Goal: Task Accomplishment & Management: Manage account settings

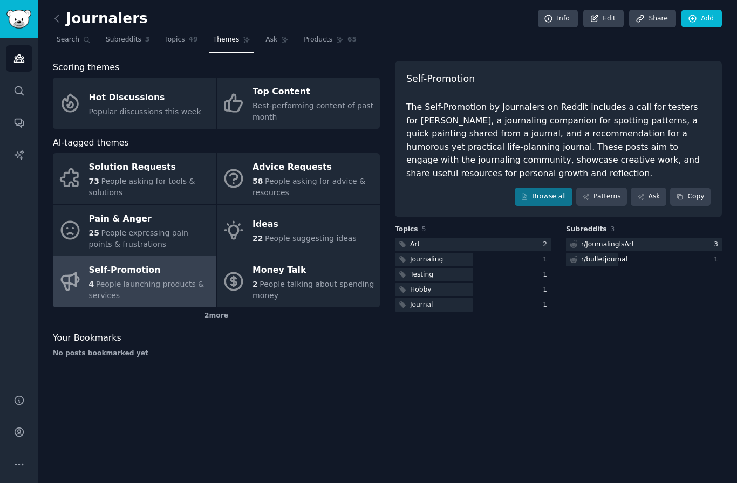
scroll to position [1, 0]
click at [66, 10] on div "Journalers Info Edit Share Add" at bounding box center [387, 21] width 669 height 22
click at [63, 19] on link at bounding box center [59, 18] width 13 height 17
click at [297, 401] on div "Journalers Info Edit Share Add Search Subreddits 3 Topics 58 Themes Ask Product…" at bounding box center [387, 241] width 699 height 483
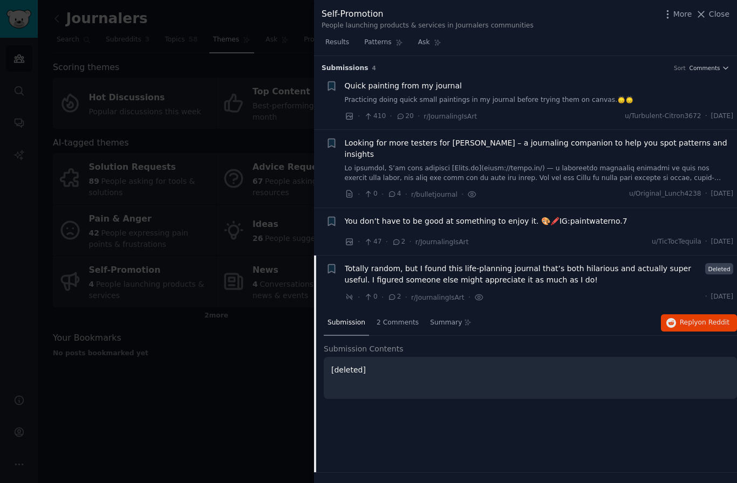
click at [231, 423] on div at bounding box center [368, 241] width 737 height 483
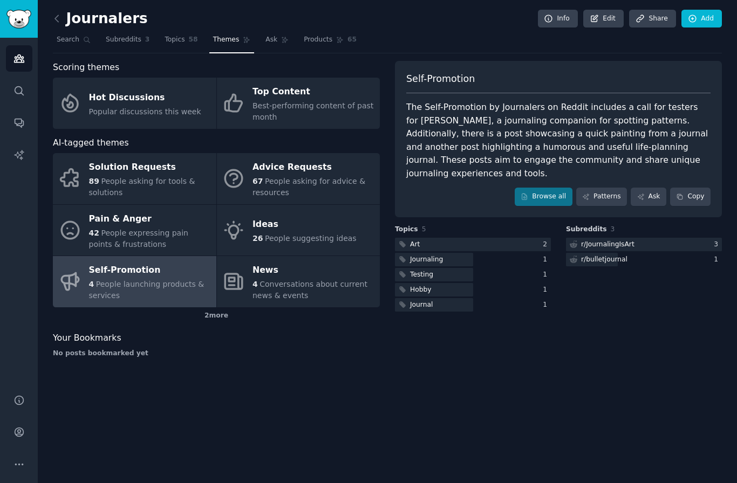
scroll to position [1, 0]
click at [23, 64] on link "Audiences" at bounding box center [19, 58] width 26 height 26
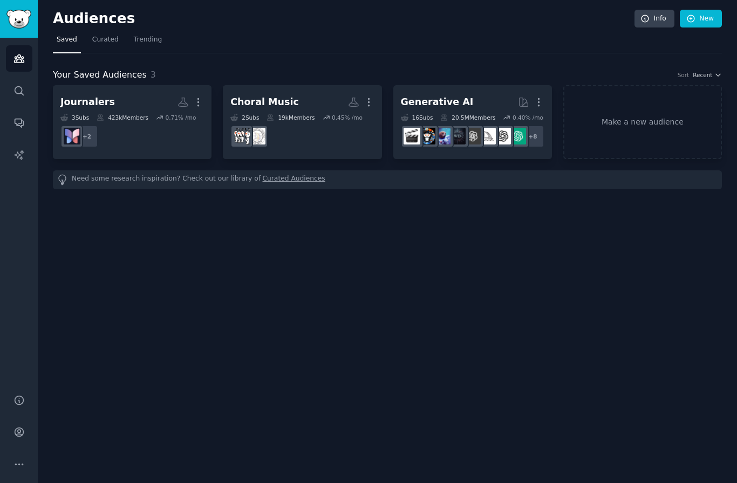
click at [306, 147] on dd at bounding box center [301, 136] width 143 height 30
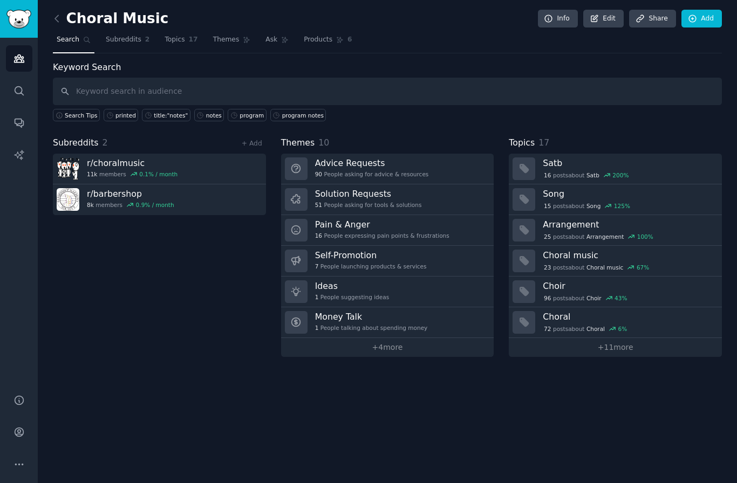
click at [263, 137] on div "+ Add" at bounding box center [252, 142] width 28 height 11
click at [267, 82] on input "text" at bounding box center [387, 91] width 669 height 27
type input "Choral"
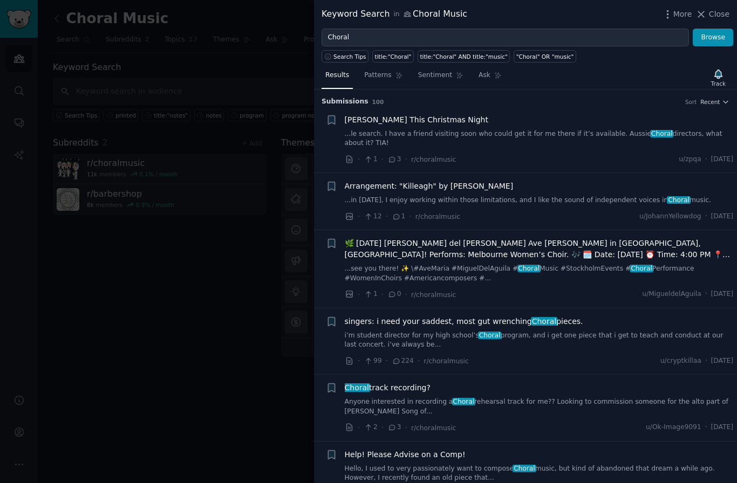
click at [237, 355] on div at bounding box center [368, 241] width 737 height 483
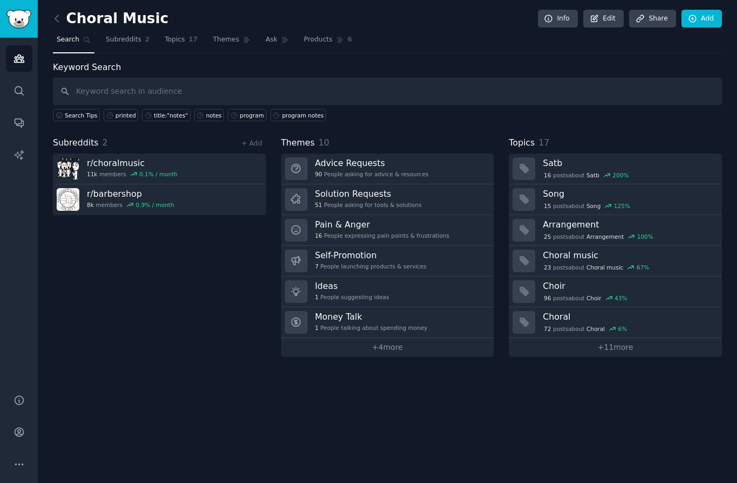
click at [132, 40] on span "Subreddits" at bounding box center [124, 40] width 36 height 10
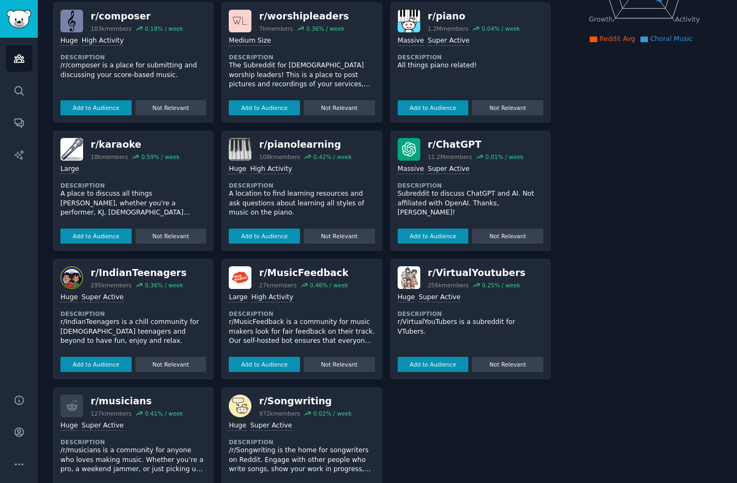
scroll to position [206, 0]
click at [163, 458] on p "/r/musicians is a community for anyone who loves making music. Whether you’re a…" at bounding box center [133, 460] width 146 height 29
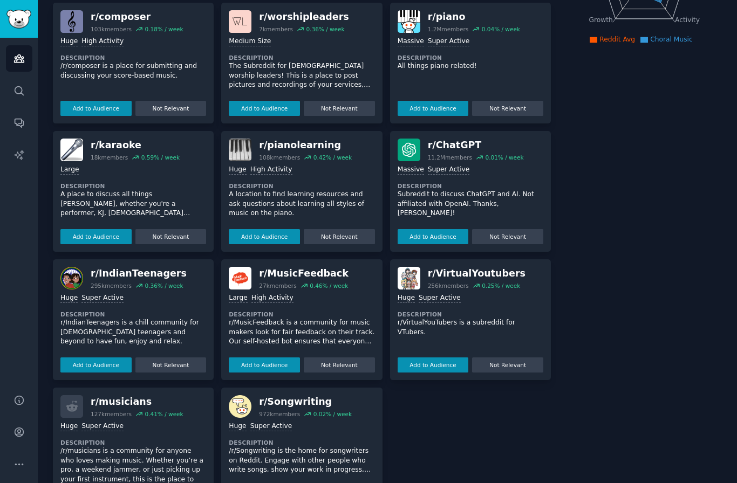
click at [128, 401] on div "r/ musicians" at bounding box center [137, 401] width 93 height 13
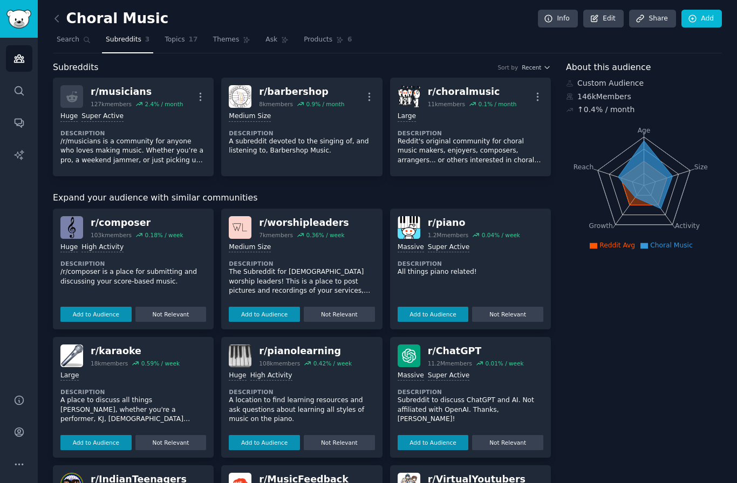
scroll to position [0, 0]
click at [63, 17] on link at bounding box center [59, 18] width 13 height 17
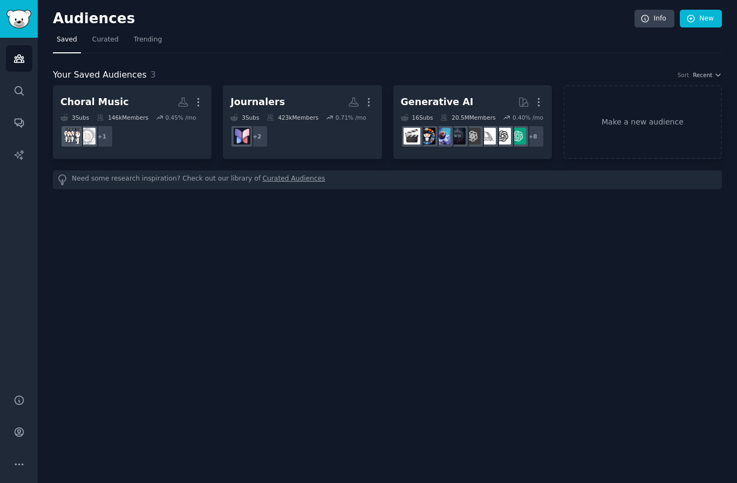
click at [198, 97] on icon "button" at bounding box center [197, 102] width 11 height 11
click at [195, 196] on div "Audiences Info New Saved Curated Trending Your Saved Audiences 3 Sort Recent Ch…" at bounding box center [387, 241] width 699 height 483
click at [122, 126] on dd "+ 1" at bounding box center [131, 136] width 143 height 30
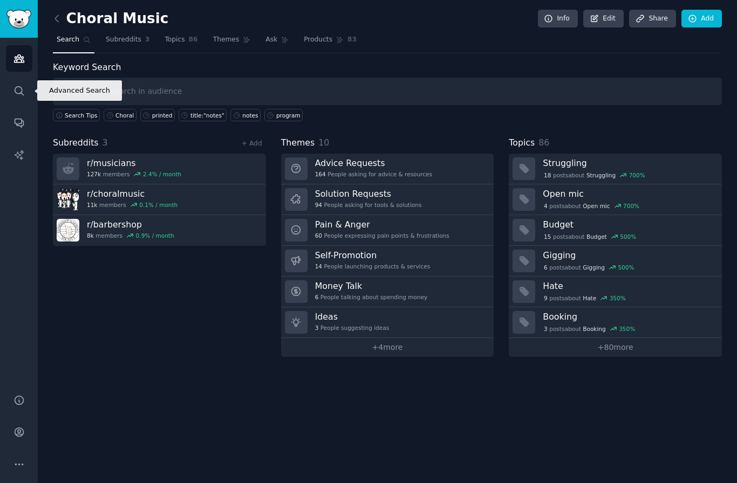
click at [21, 93] on icon "Sidebar" at bounding box center [19, 90] width 9 height 9
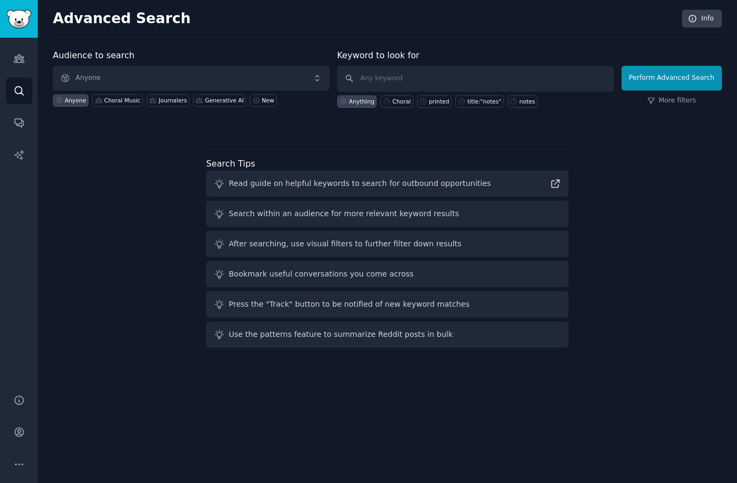
click at [23, 120] on icon "Sidebar" at bounding box center [18, 122] width 11 height 11
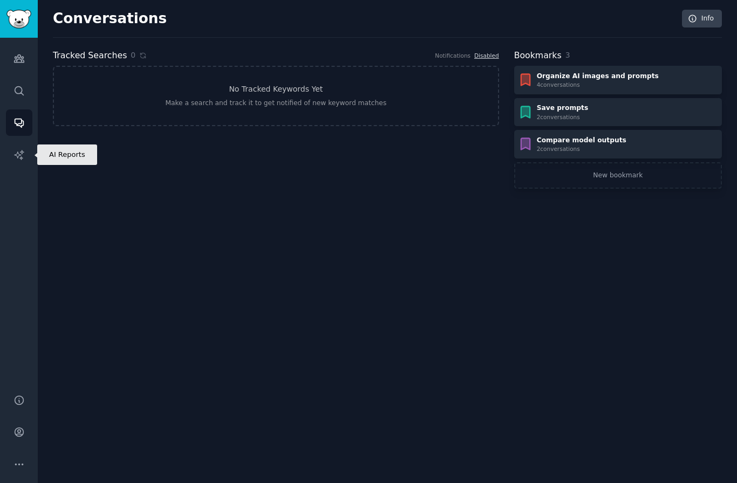
click at [23, 158] on icon "Sidebar" at bounding box center [18, 154] width 11 height 11
